Goal: Go to known website: Access a specific website the user already knows

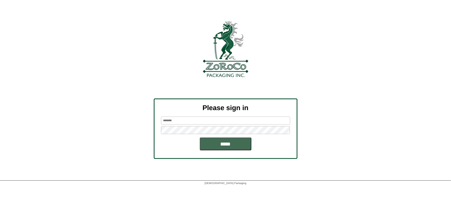
type input "******"
click at [229, 145] on input "*****" at bounding box center [226, 144] width 52 height 13
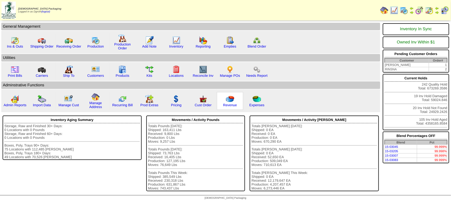
click at [232, 100] on img at bounding box center [230, 99] width 8 height 8
